Goal: Navigation & Orientation: Find specific page/section

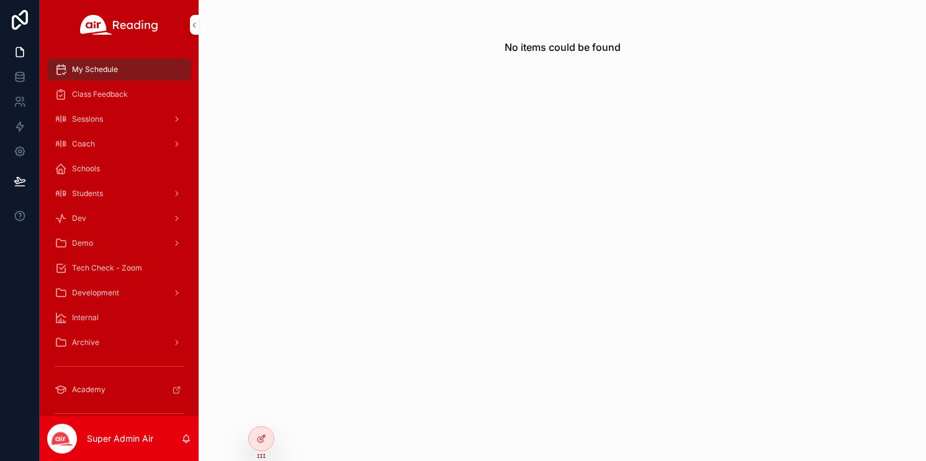
click at [124, 435] on p "Super Admin Air" at bounding box center [120, 439] width 66 height 12
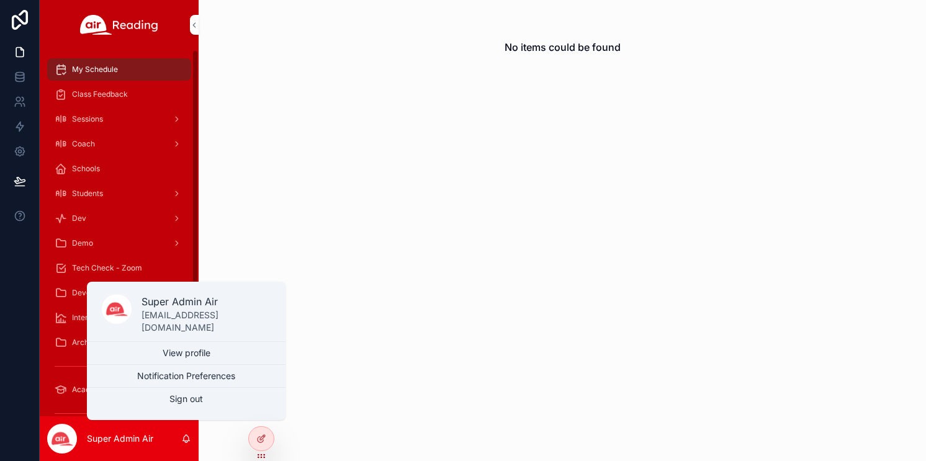
click at [183, 200] on div "scrollable content" at bounding box center [176, 194] width 16 height 20
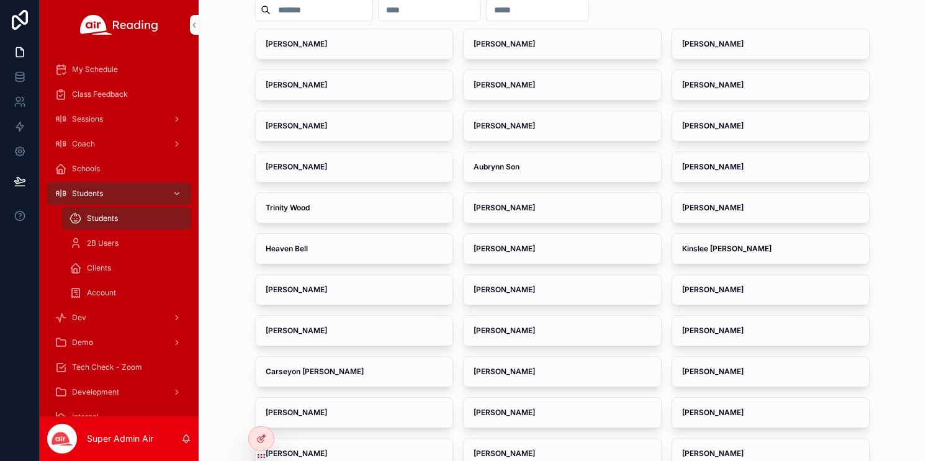
scroll to position [119, 0]
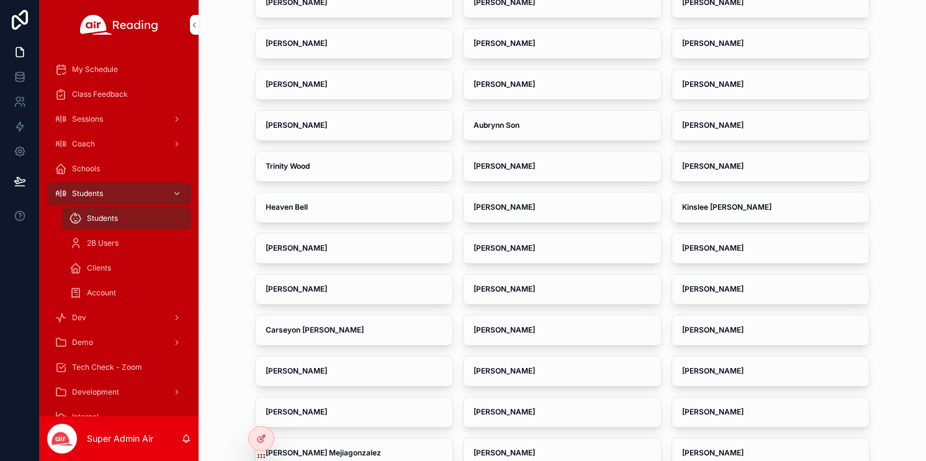
click at [260, 434] on icon at bounding box center [261, 439] width 10 height 10
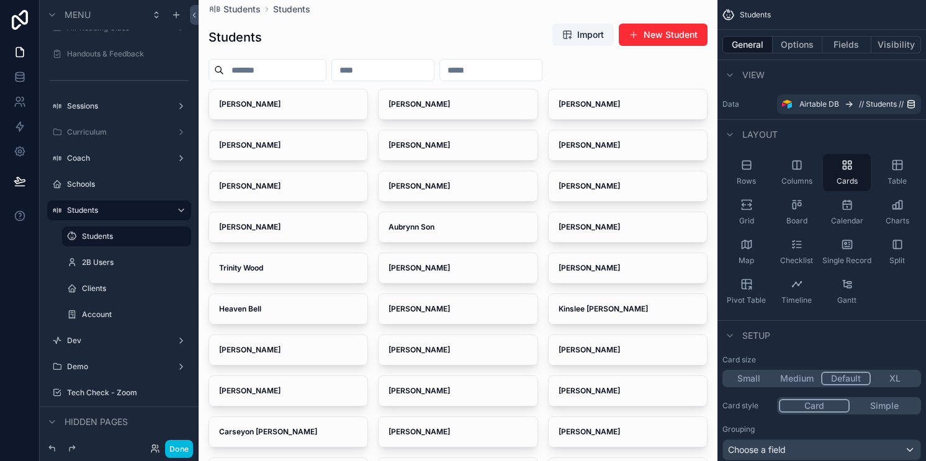
scroll to position [14, 0]
